Goal: Transaction & Acquisition: Obtain resource

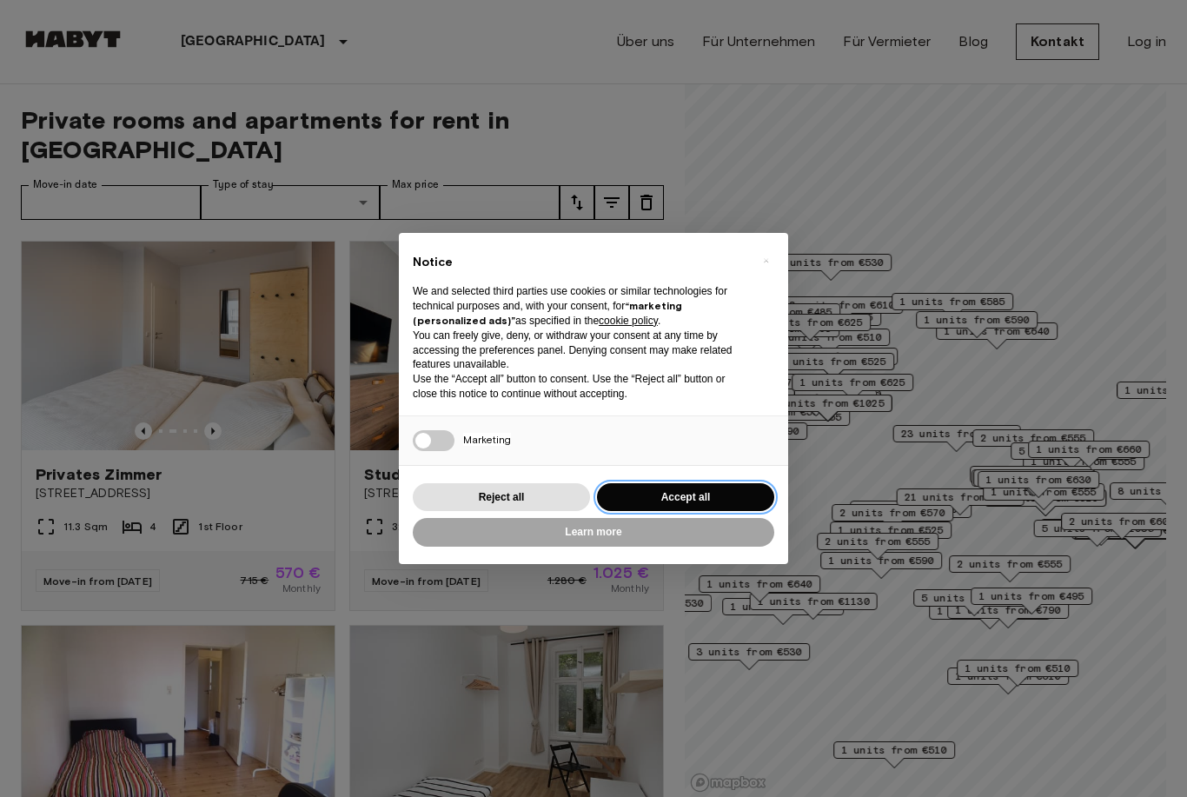
click at [633, 496] on button "Accept all" at bounding box center [685, 497] width 177 height 29
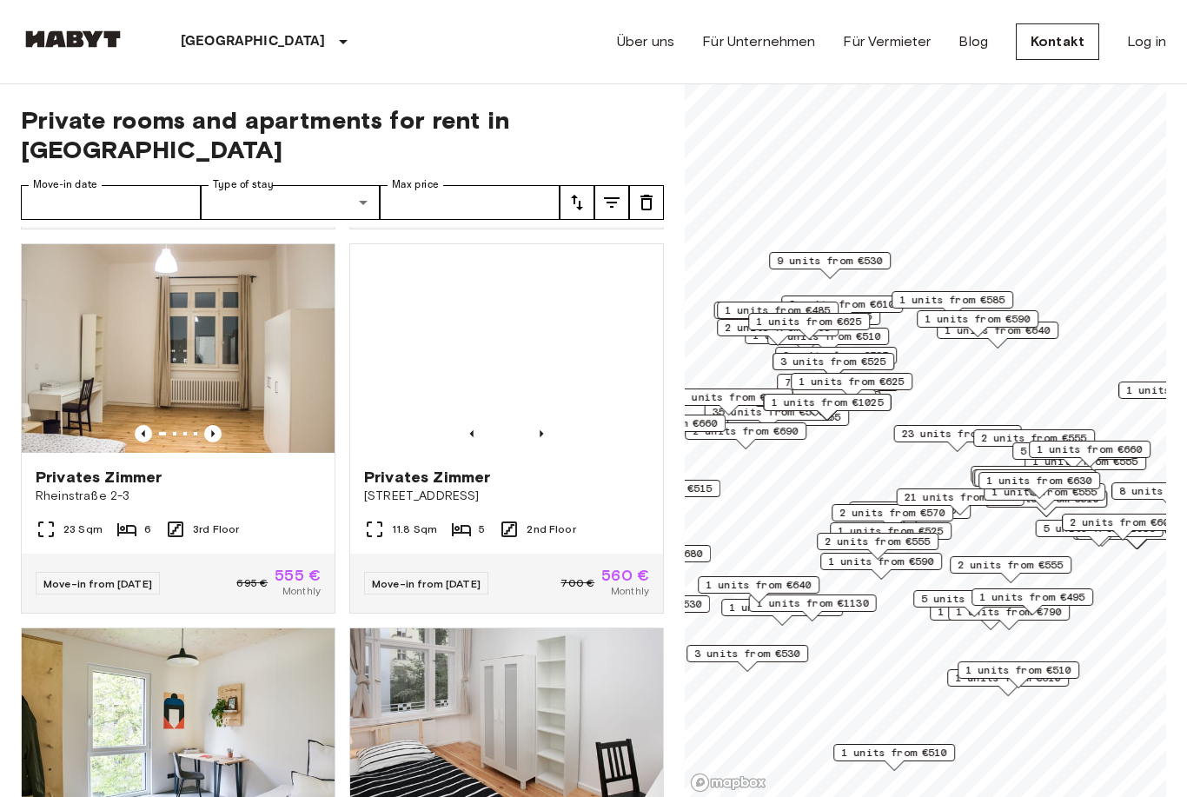
scroll to position [1476, 0]
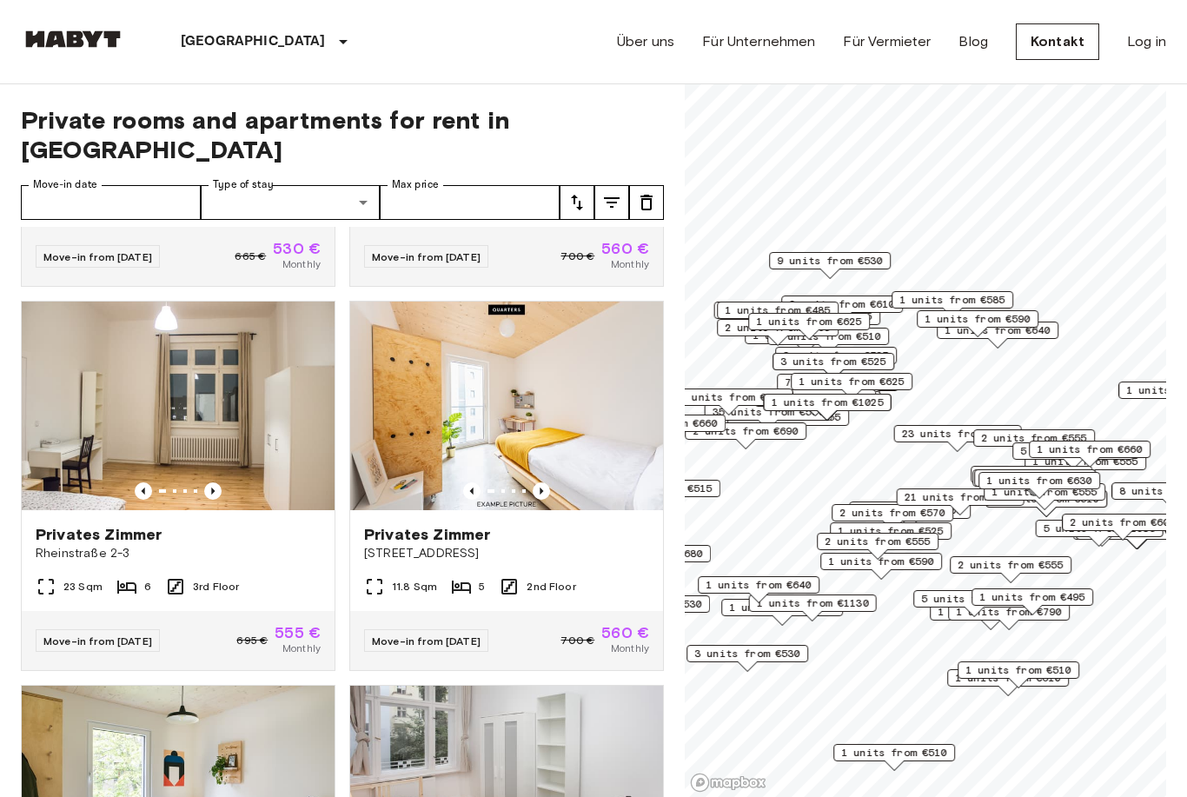
click at [548, 482] on icon "Previous image" at bounding box center [540, 490] width 17 height 17
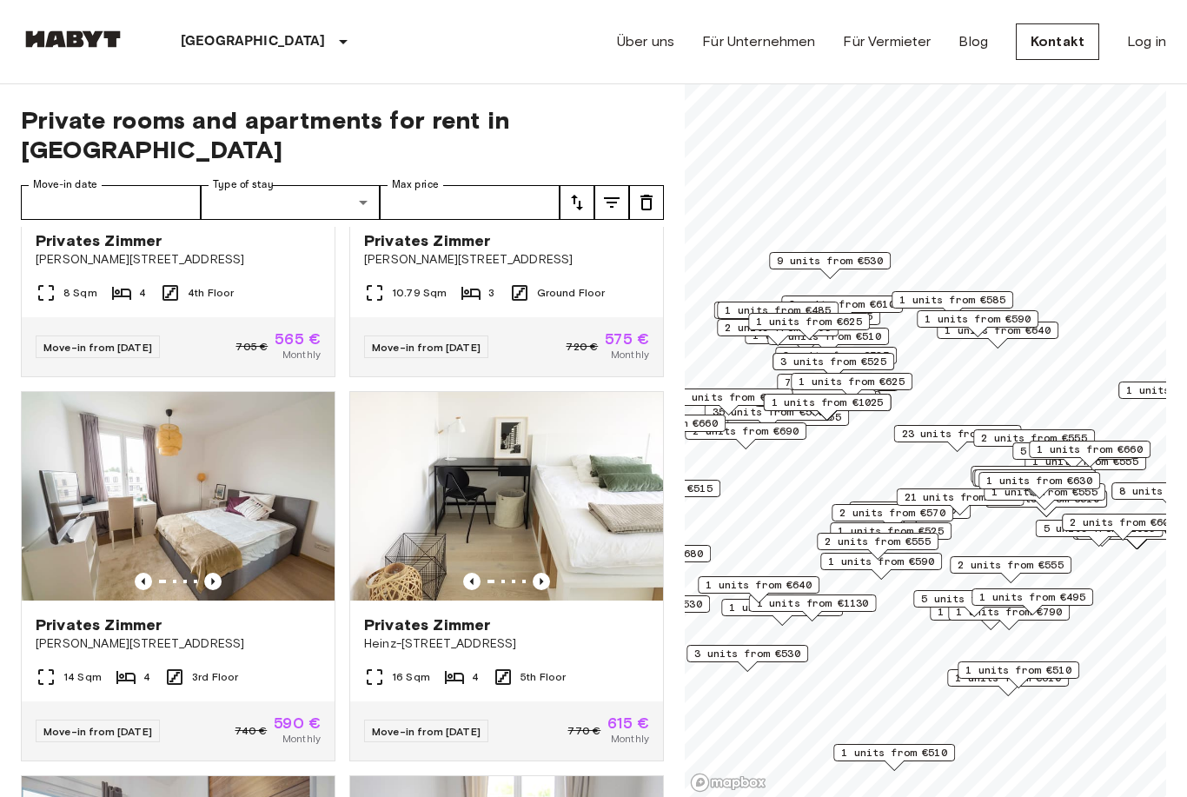
scroll to position [5621, 0]
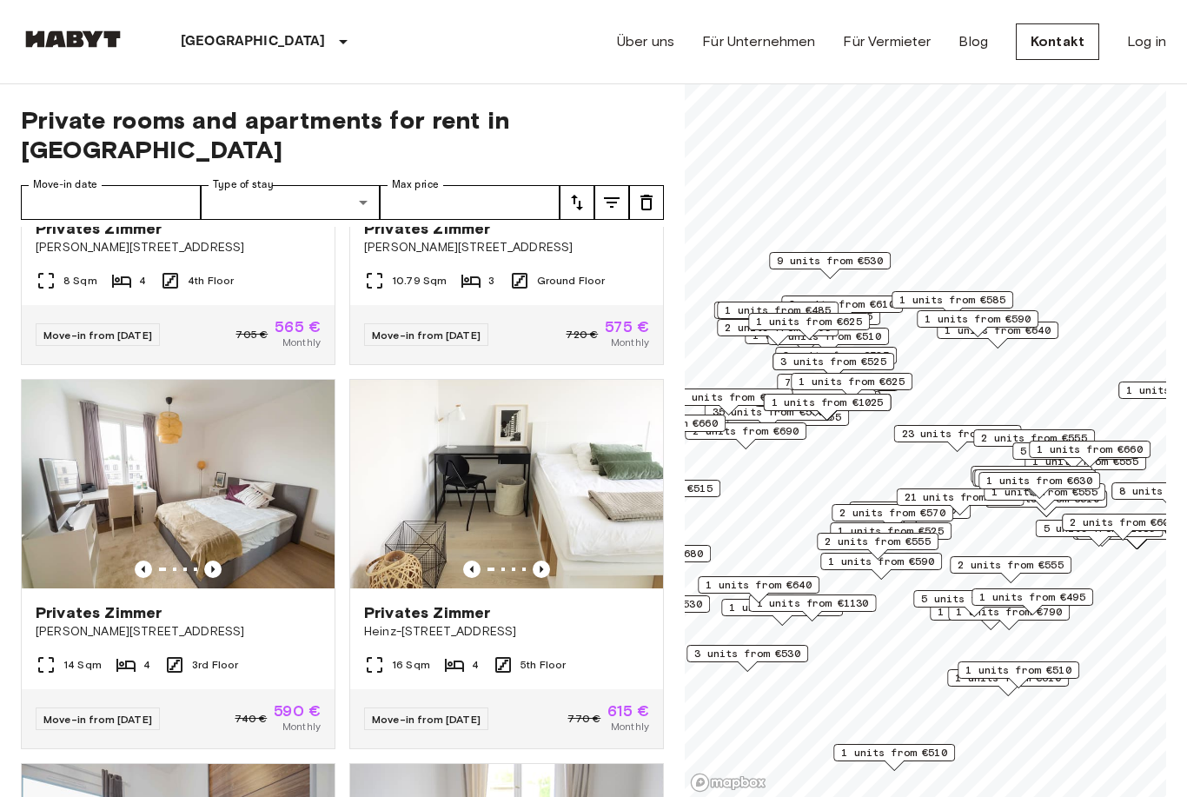
click at [545, 560] on icon "Previous image" at bounding box center [540, 568] width 17 height 17
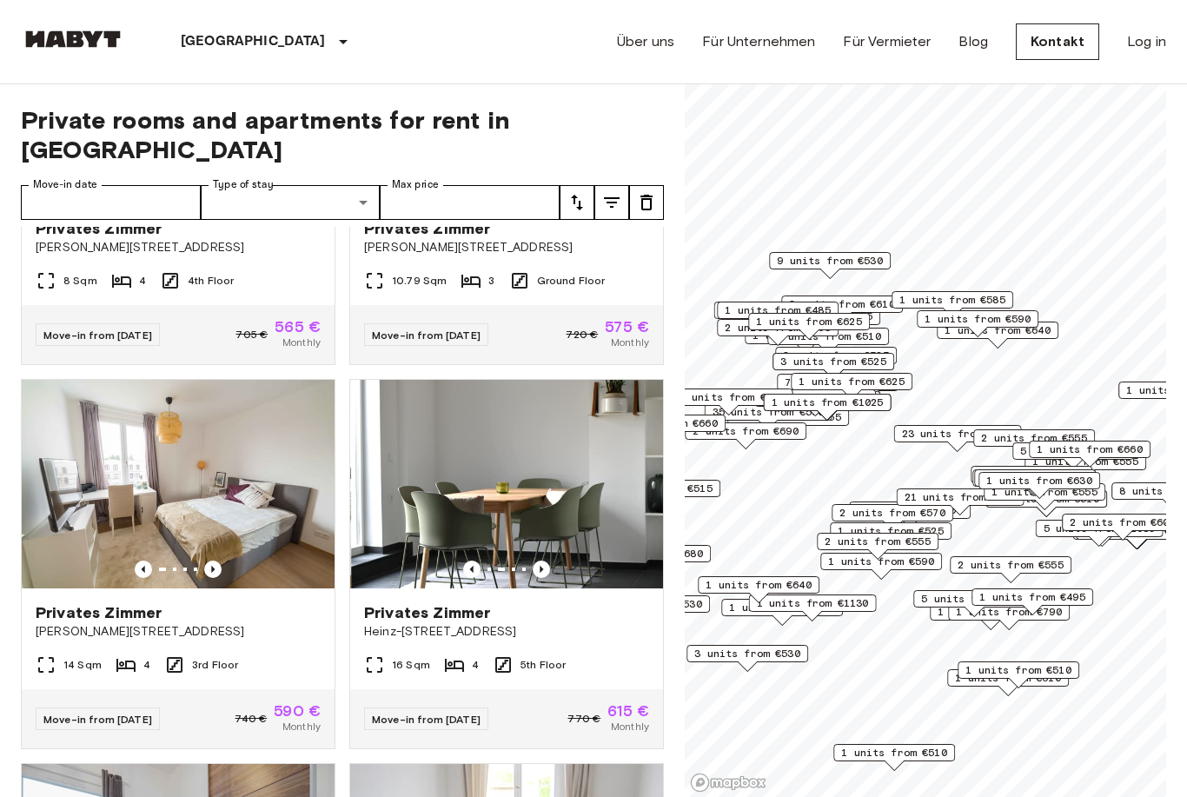
click at [548, 560] on icon "Previous image" at bounding box center [540, 568] width 17 height 17
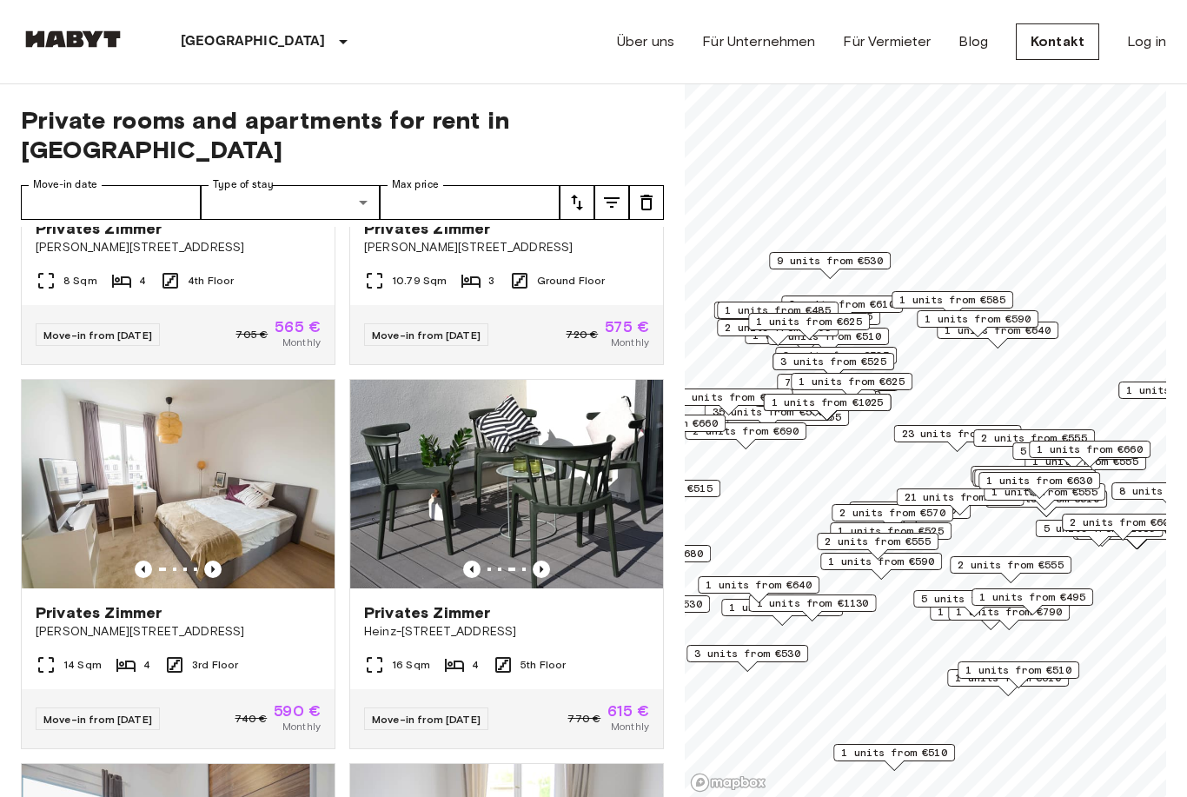
click at [547, 528] on img at bounding box center [507, 484] width 313 height 208
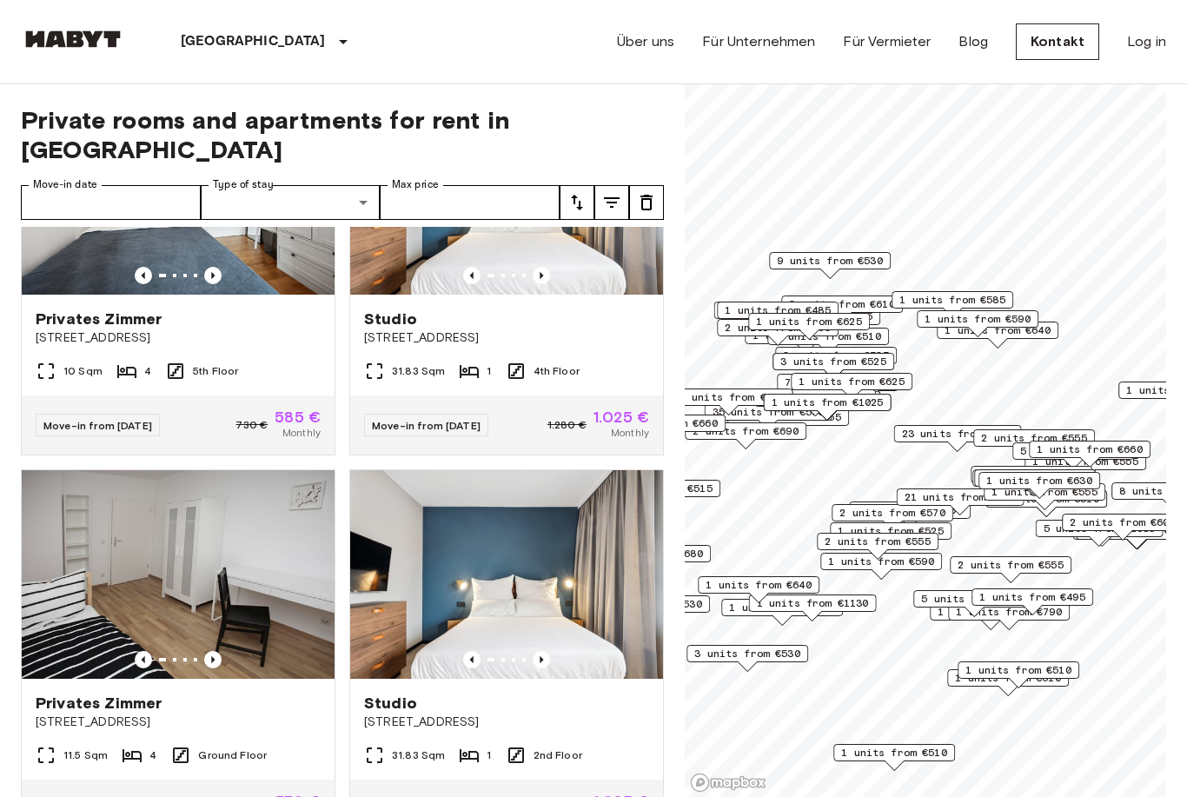
scroll to position [13583, 0]
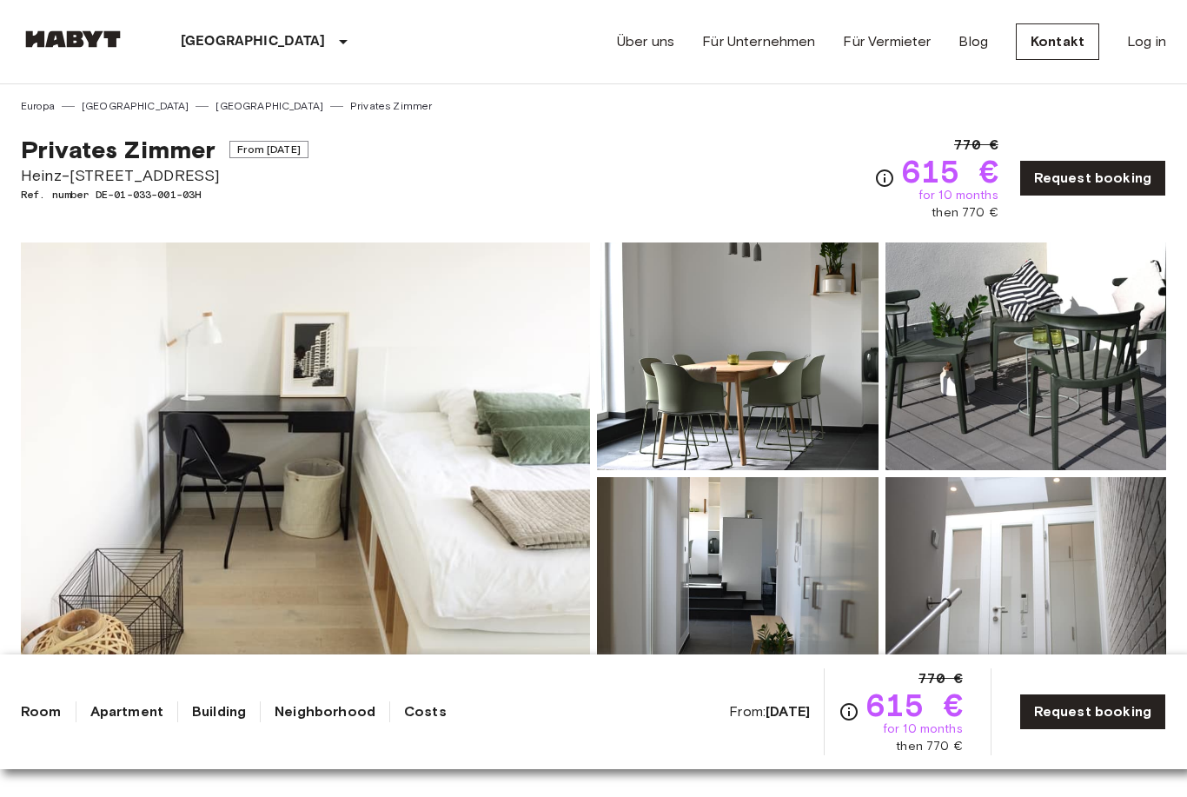
click at [1013, 573] on img at bounding box center [1025, 591] width 281 height 228
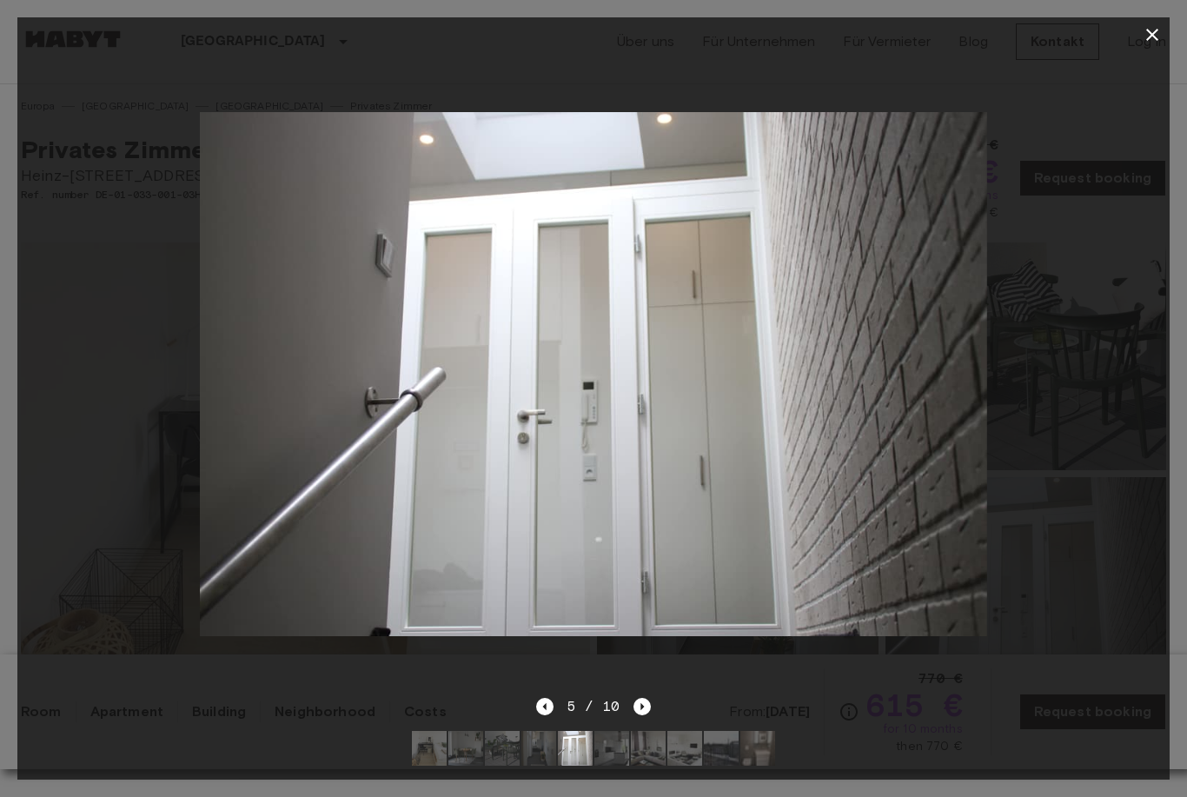
click at [645, 714] on icon "Next image" at bounding box center [641, 705] width 17 height 17
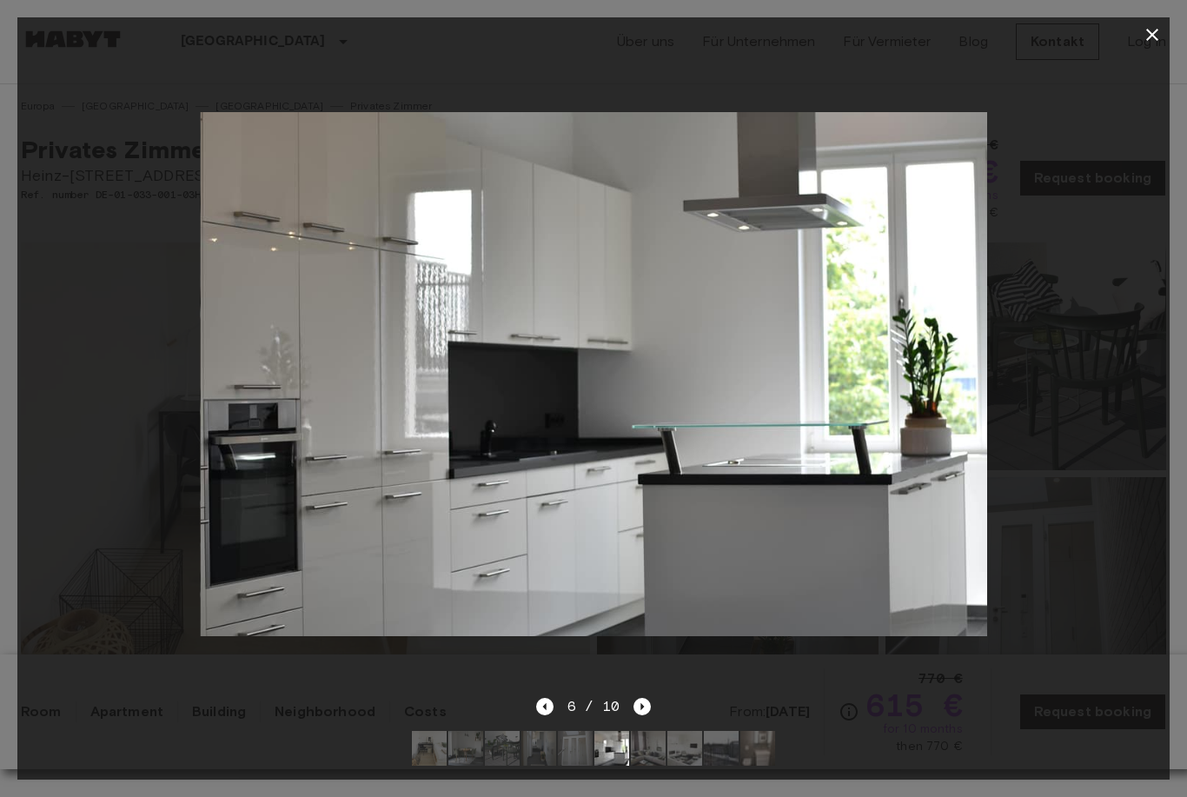
click at [642, 704] on icon "Next image" at bounding box center [641, 705] width 17 height 17
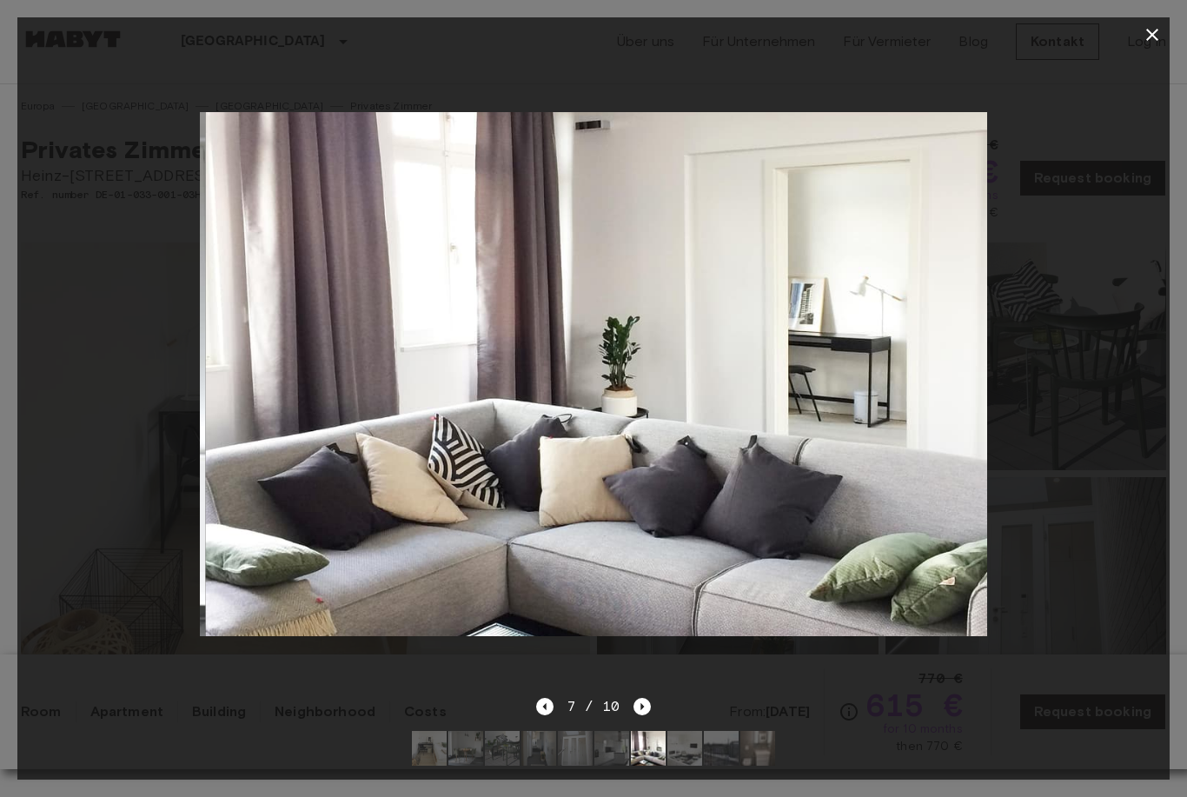
click at [645, 699] on icon "Next image" at bounding box center [641, 705] width 17 height 17
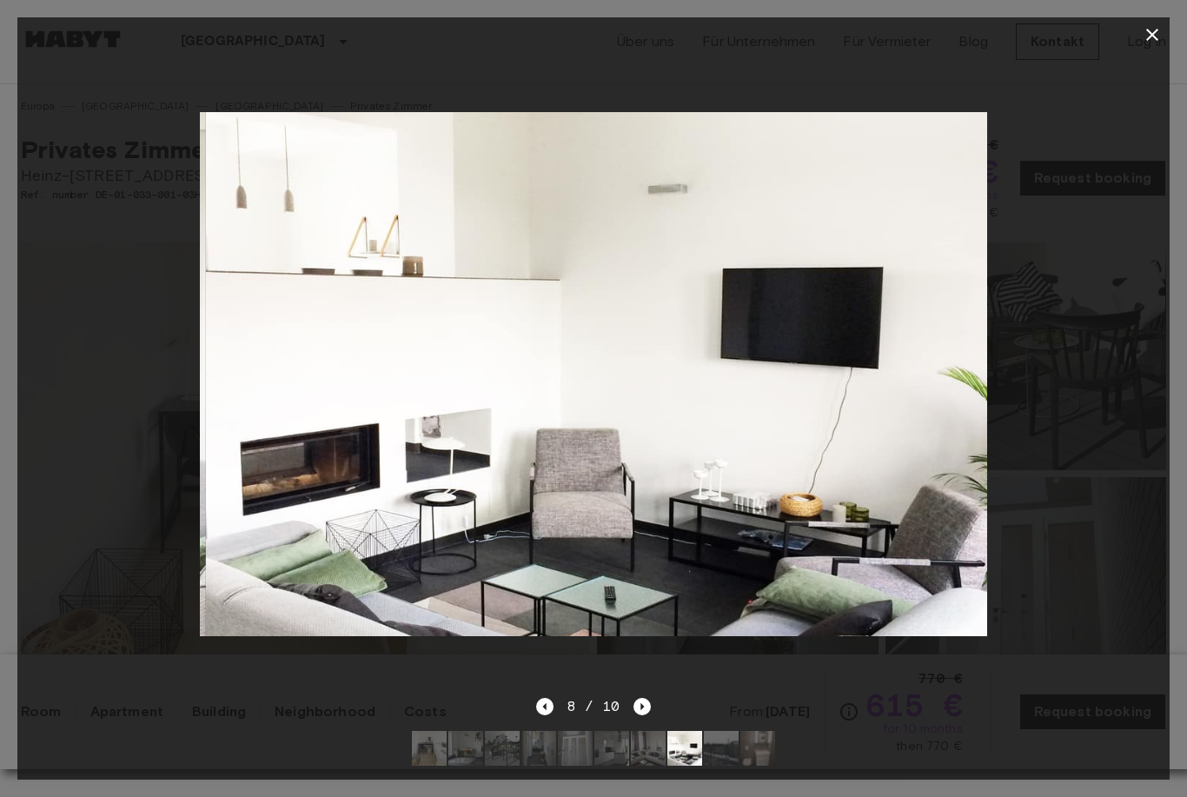
click at [648, 705] on icon "Next image" at bounding box center [641, 705] width 17 height 17
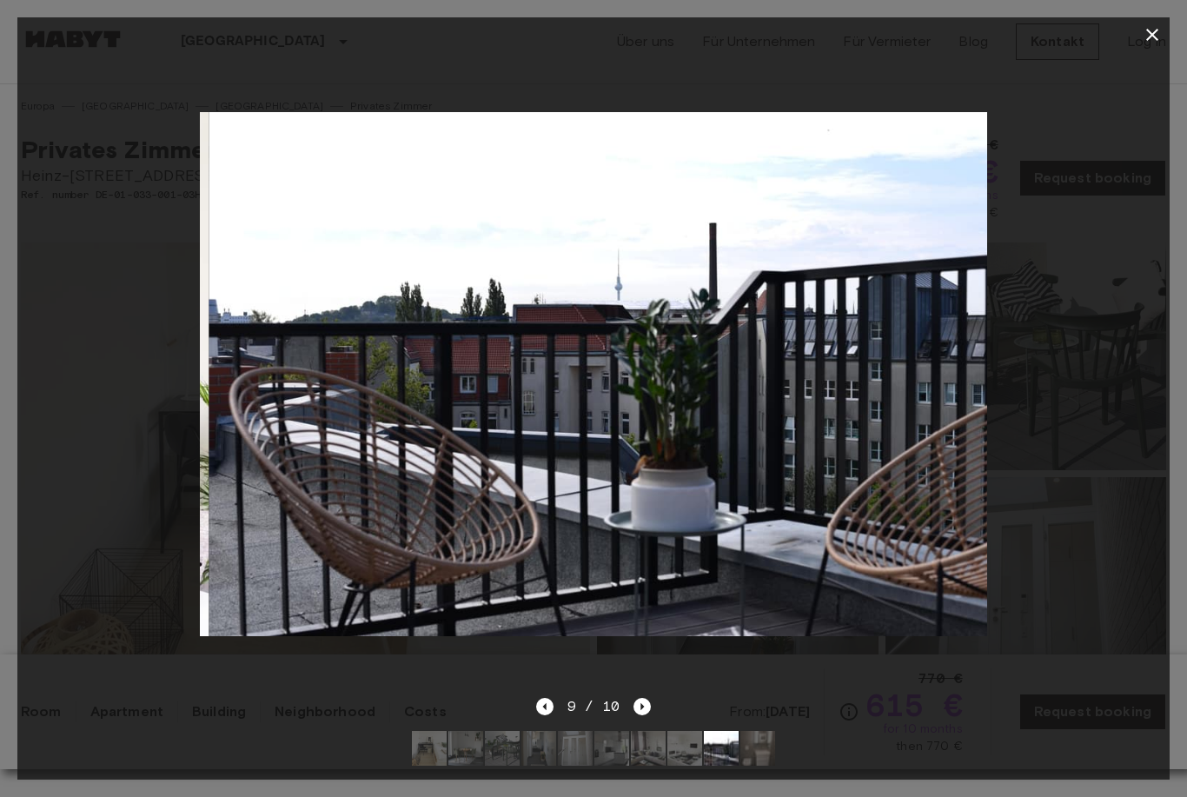
click at [650, 701] on icon "Next image" at bounding box center [641, 705] width 17 height 17
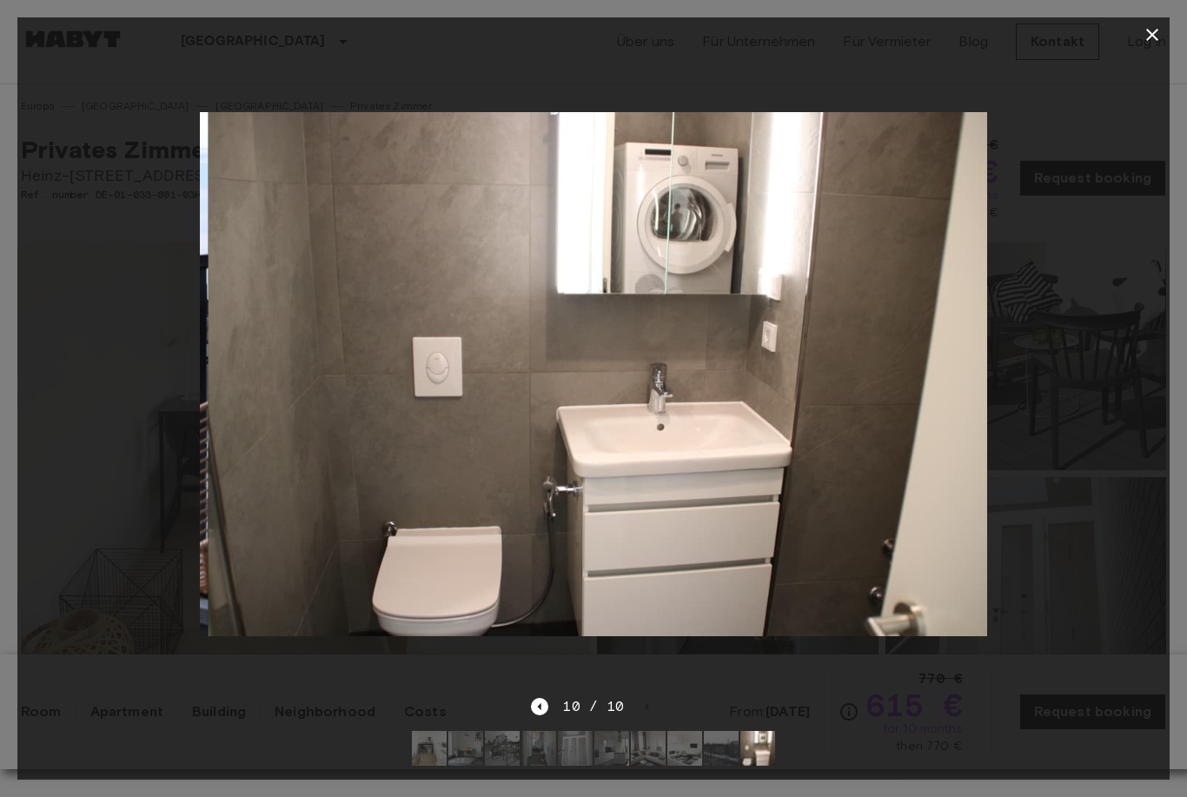
click at [652, 708] on div "10 / 10" at bounding box center [593, 706] width 124 height 21
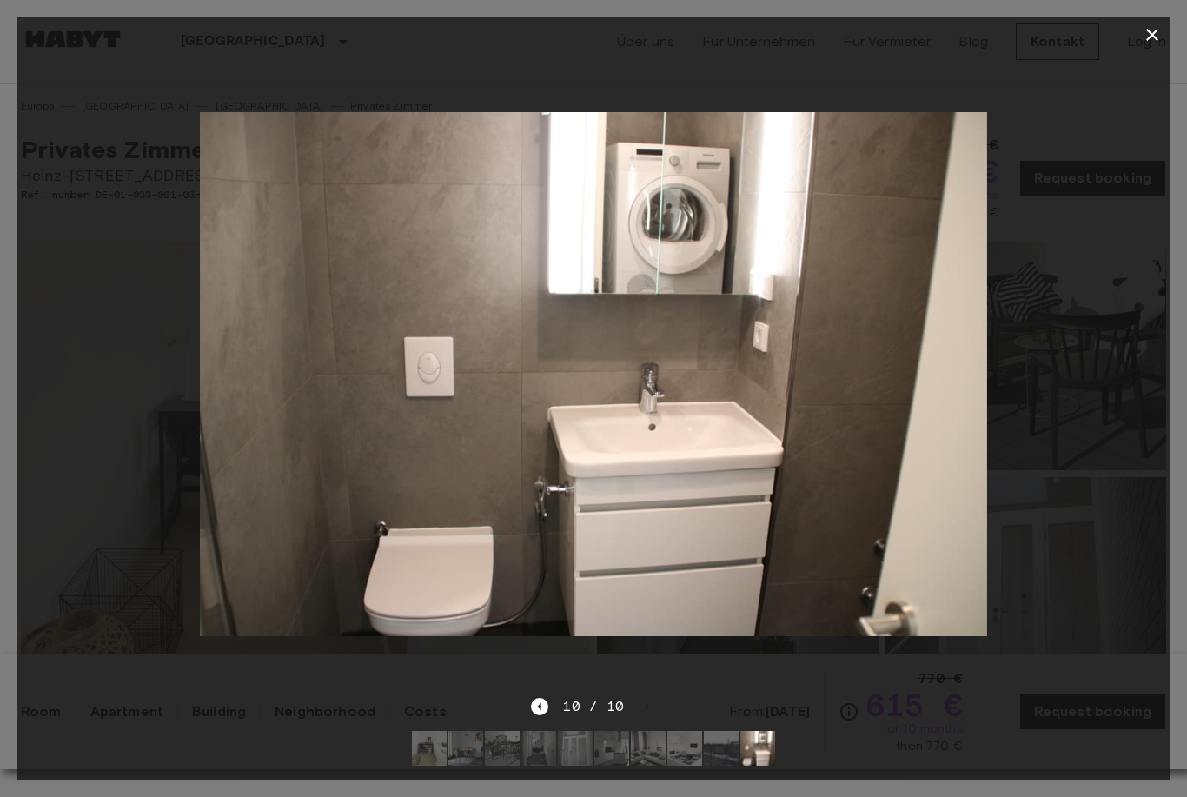
click at [657, 710] on div "10 / 10" at bounding box center [593, 737] width 1152 height 83
click at [1159, 32] on icon "button" at bounding box center [1151, 34] width 21 height 21
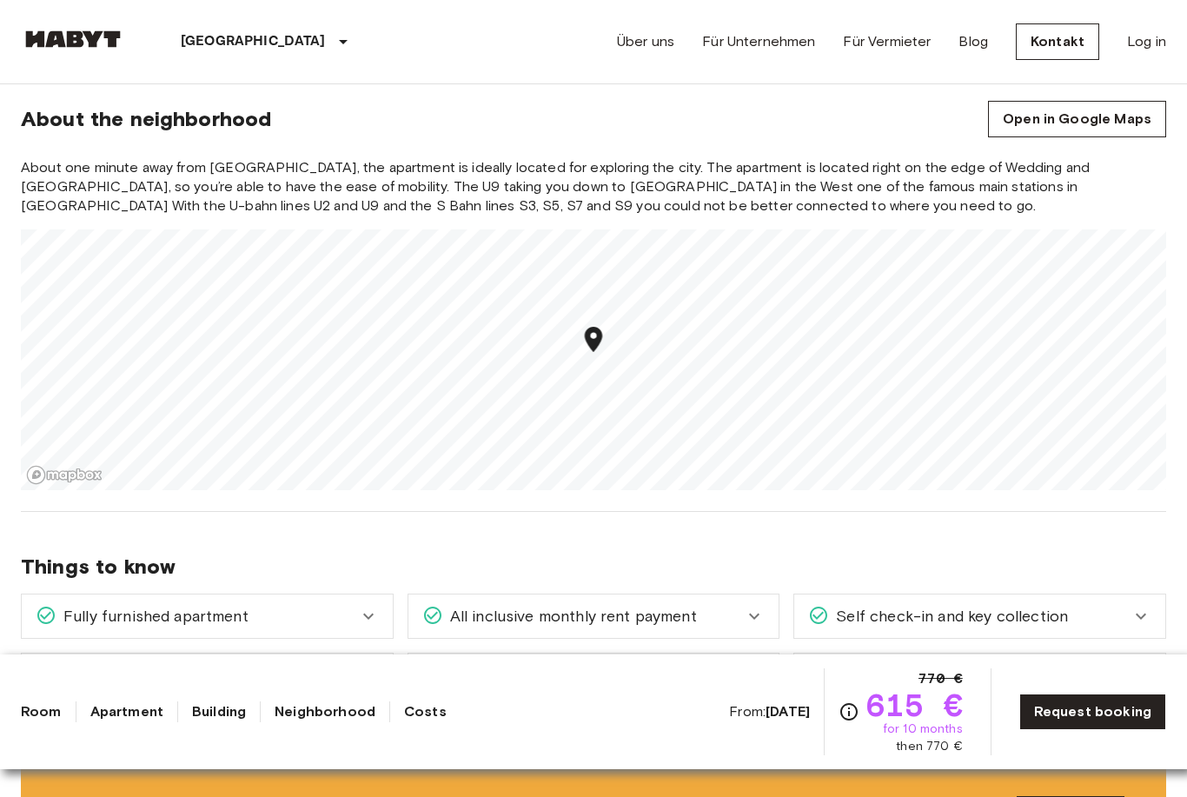
scroll to position [1292, 0]
